Goal: Task Accomplishment & Management: Use online tool/utility

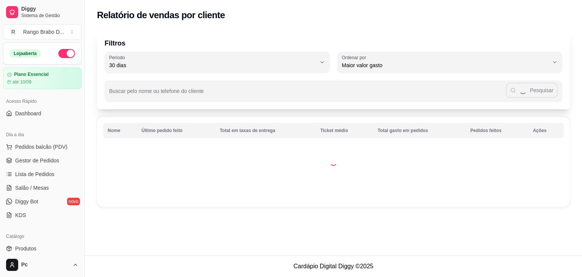
select select "30"
select select "HIGHEST_TOTAL_SPENT_WITH_ORDERS"
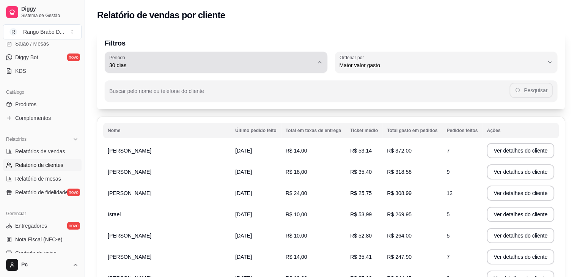
click at [266, 60] on div "30 dias" at bounding box center [211, 62] width 204 height 15
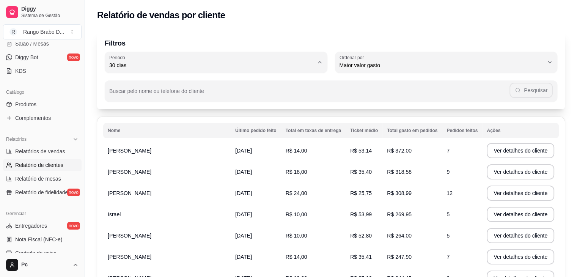
click at [146, 124] on span "15 dias" at bounding box center [212, 120] width 194 height 7
type input "15"
select select "15"
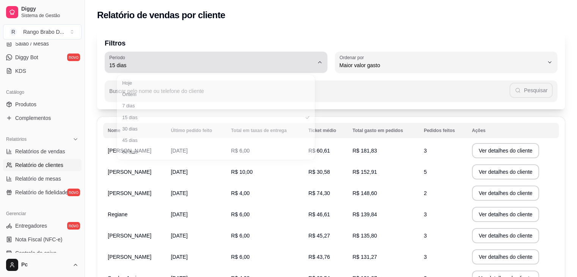
click at [170, 67] on span "15 dias" at bounding box center [211, 65] width 204 height 8
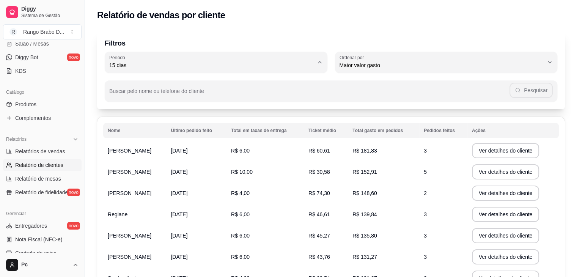
click at [140, 87] on span "Hoje" at bounding box center [212, 83] width 194 height 7
type input "0"
select select "0"
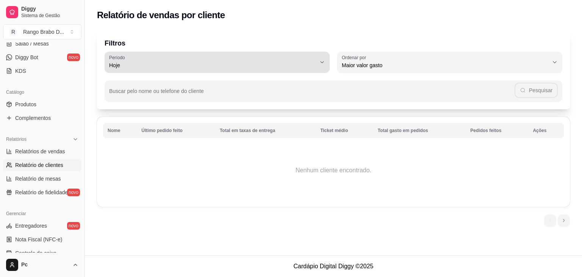
click at [142, 63] on span "Hoje" at bounding box center [212, 65] width 207 height 8
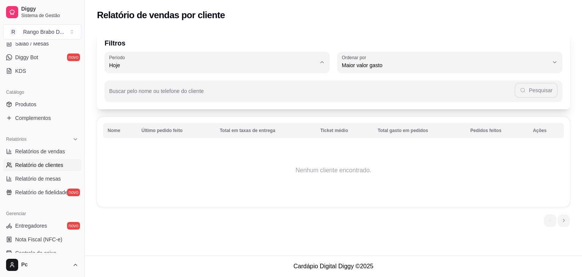
click at [132, 95] on span "Ontem" at bounding box center [213, 95] width 197 height 7
type input "1"
select select "1"
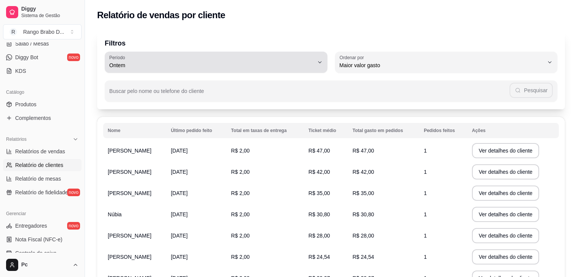
click at [138, 64] on span "Ontem" at bounding box center [211, 65] width 204 height 8
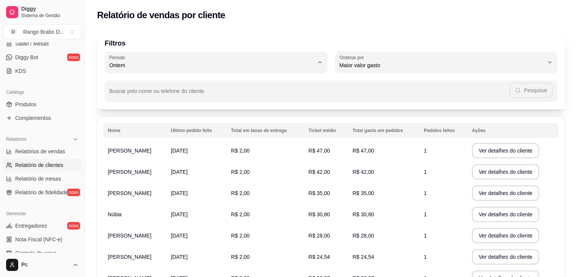
click at [118, 155] on li "60 dias" at bounding box center [216, 158] width 208 height 12
type input "60"
select select "60"
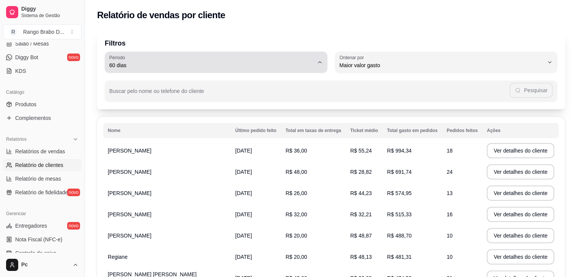
click at [136, 56] on div "60 dias" at bounding box center [211, 62] width 204 height 15
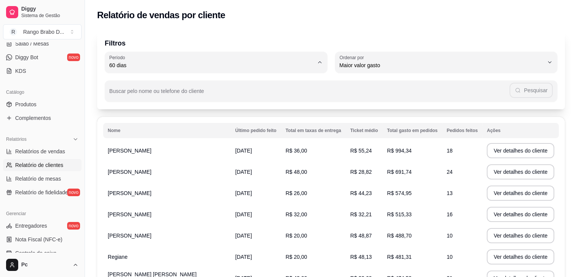
click at [131, 122] on span "15 dias" at bounding box center [212, 120] width 194 height 7
type input "15"
select select "15"
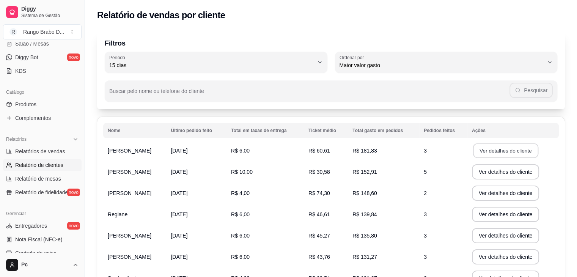
click at [508, 149] on button "Ver detalhes do cliente" at bounding box center [504, 150] width 65 height 15
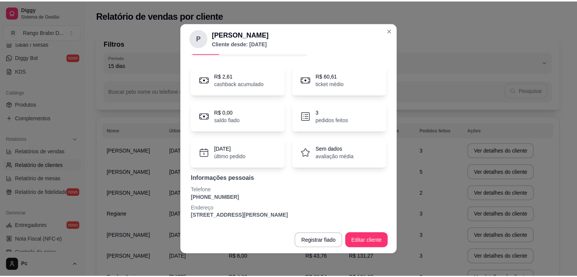
scroll to position [0, 0]
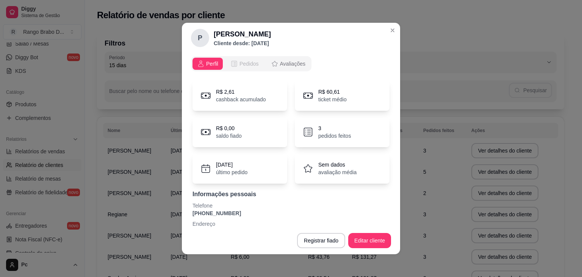
click at [231, 60] on icon "opções" at bounding box center [234, 64] width 8 height 8
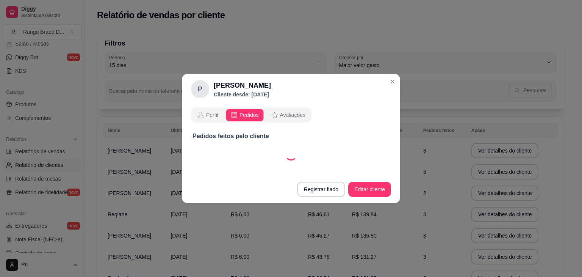
select select "30"
select select "ALL"
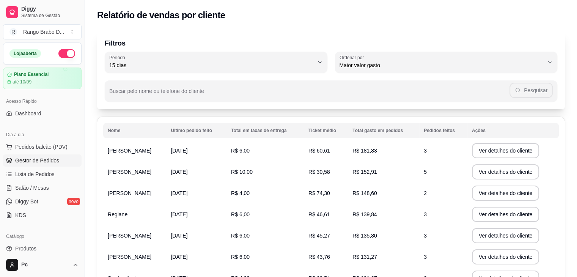
click at [39, 160] on span "Gestor de Pedidos" at bounding box center [37, 161] width 44 height 8
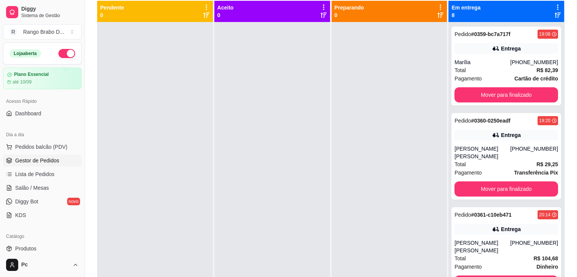
click at [63, 53] on button "button" at bounding box center [66, 53] width 17 height 9
click at [554, 9] on icon at bounding box center [557, 7] width 7 height 7
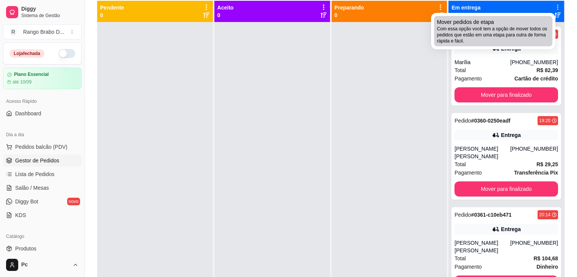
click at [470, 37] on span "Com essa opção você tem a opção de mover todos os pedidos que estão em uma etap…" at bounding box center [493, 35] width 112 height 18
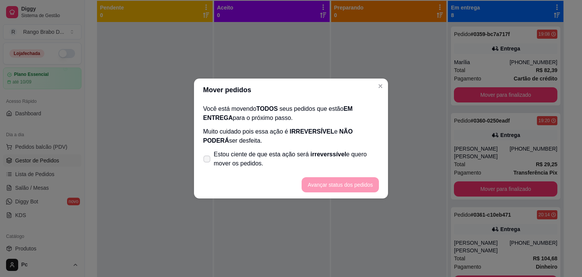
click at [293, 152] on span "Estou ciente de que esta ação será irreverssível e quero mover os pedidos." at bounding box center [296, 159] width 165 height 18
click at [208, 160] on input "Estou ciente de que esta ação será irreverssível e quero mover os pedidos." at bounding box center [205, 162] width 5 height 5
checkbox input "true"
click at [317, 184] on button "Avançar status dos pedidos" at bounding box center [340, 184] width 77 height 15
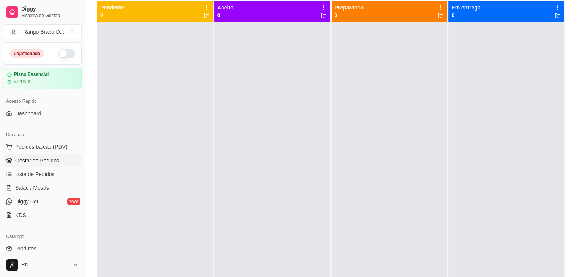
click at [61, 55] on button "button" at bounding box center [66, 53] width 17 height 9
